Goal: Download file/media

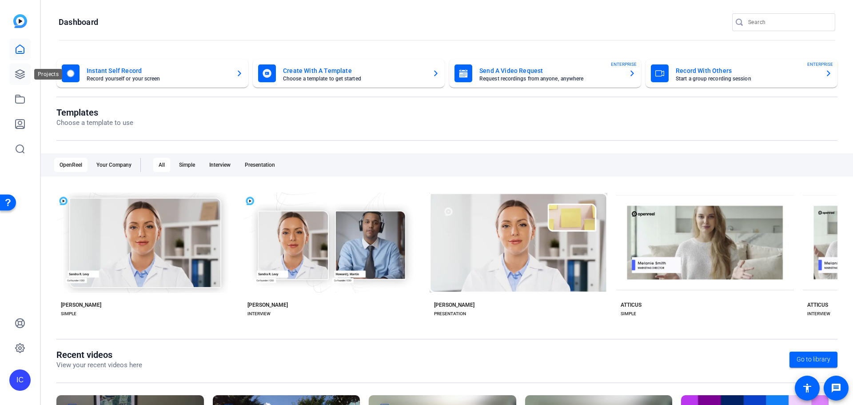
click at [21, 70] on icon at bounding box center [20, 74] width 9 height 9
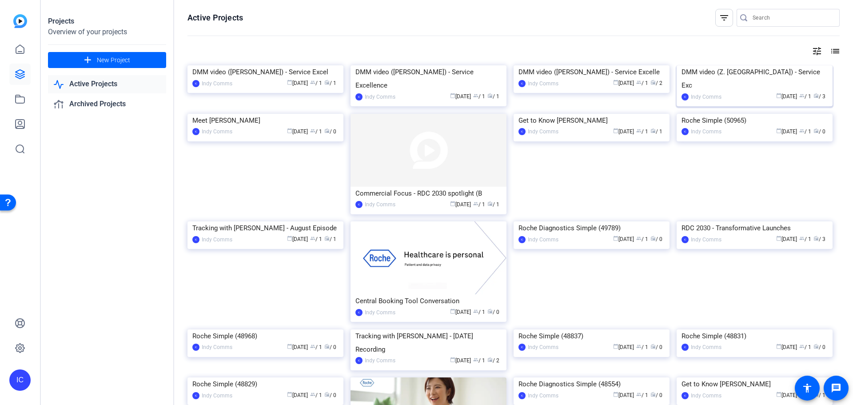
click at [771, 65] on img at bounding box center [755, 65] width 156 height 0
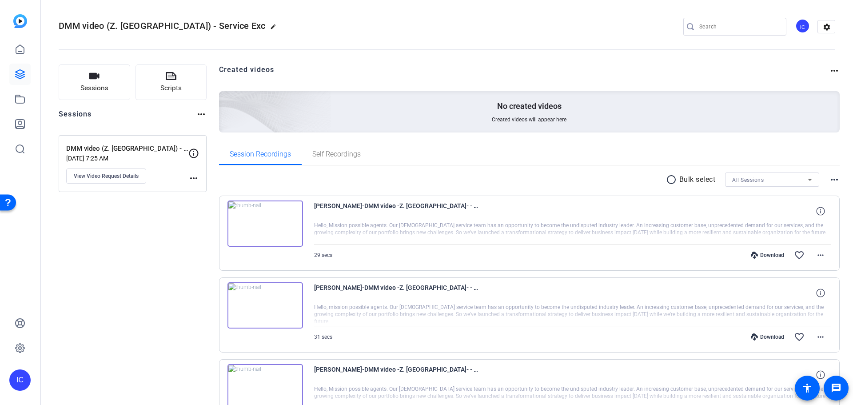
click at [495, 226] on div at bounding box center [573, 233] width 518 height 22
click at [816, 210] on icon at bounding box center [820, 211] width 8 height 8
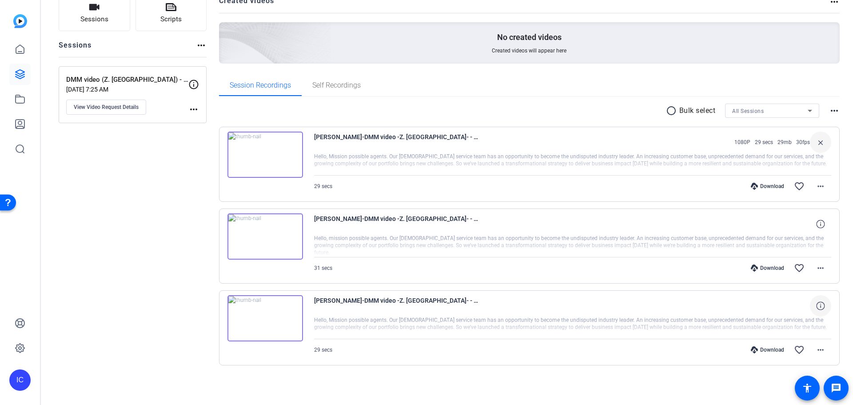
click at [814, 311] on span at bounding box center [820, 305] width 21 height 21
click at [767, 188] on div "Download" at bounding box center [767, 186] width 42 height 7
click at [287, 163] on img at bounding box center [265, 155] width 76 height 46
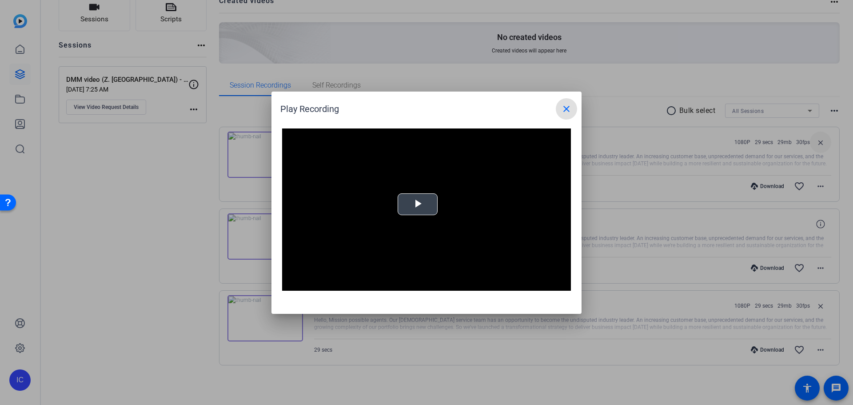
click at [418, 204] on span "Video Player" at bounding box center [418, 204] width 0 height 0
click at [571, 110] on mat-icon "close" at bounding box center [566, 109] width 11 height 11
